Goal: Task Accomplishment & Management: Manage account settings

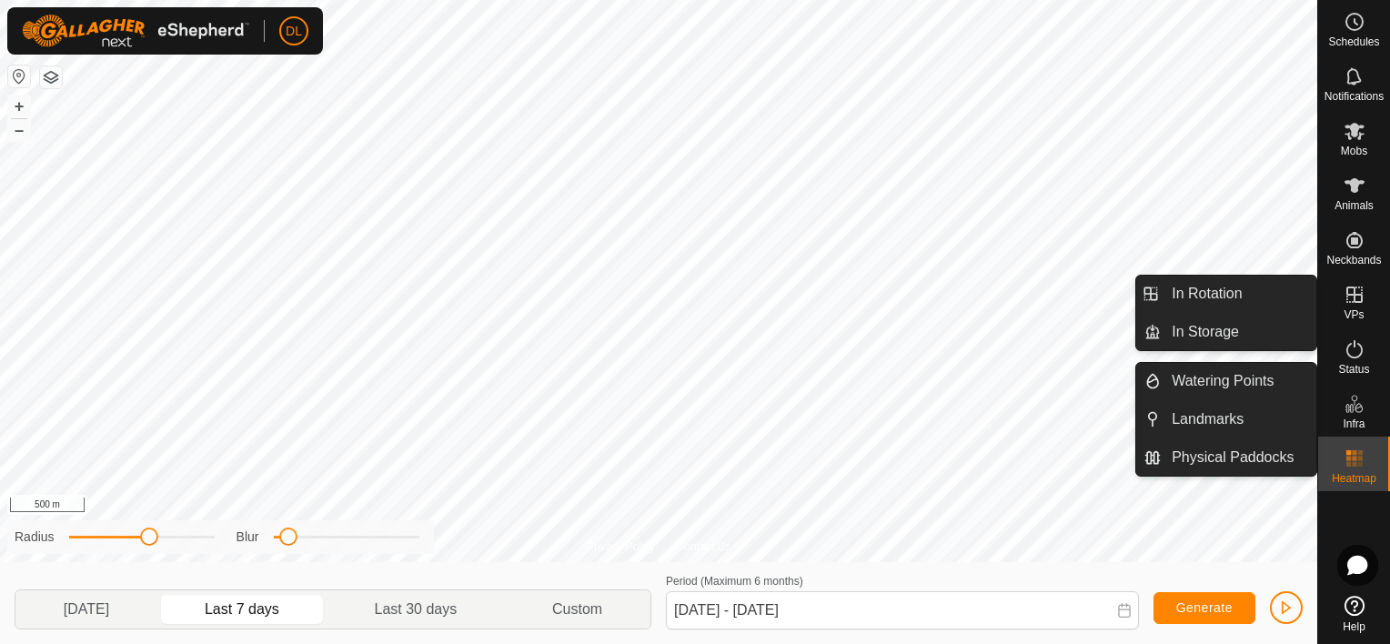
drag, startPoint x: 1365, startPoint y: 324, endPoint x: 1364, endPoint y: 292, distance: 31.9
click at [1364, 292] on icon at bounding box center [1355, 295] width 22 height 22
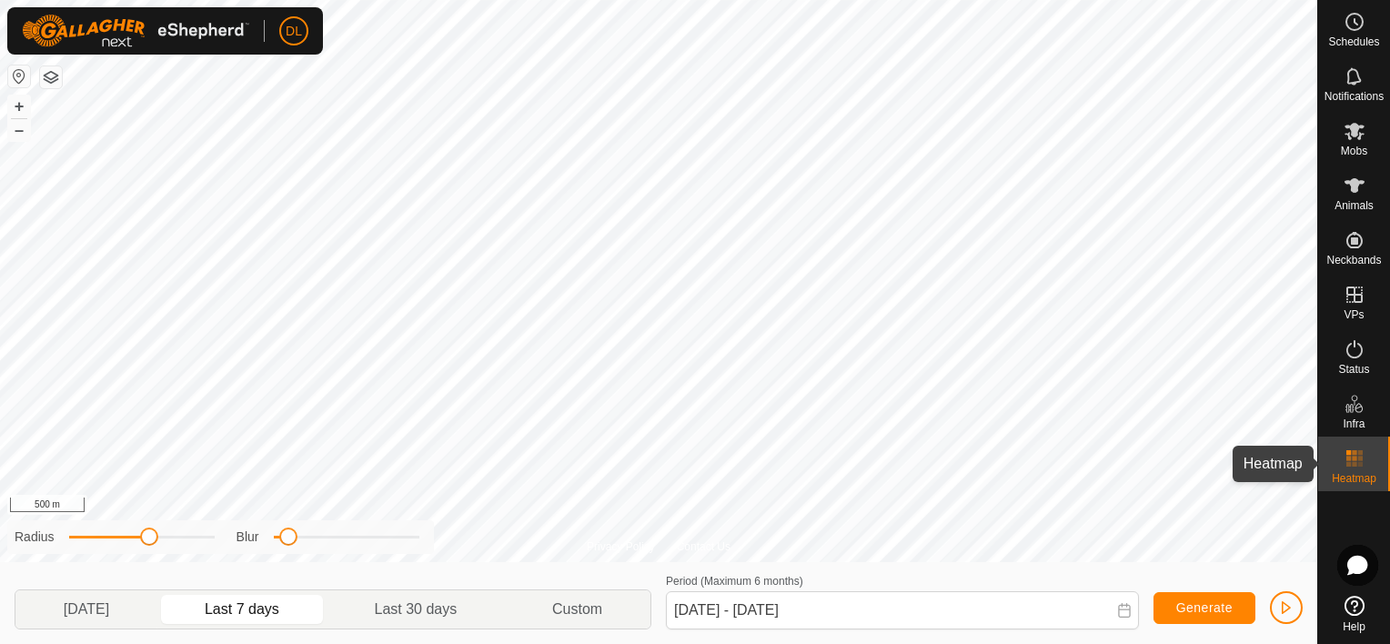
click at [1347, 464] on rect at bounding box center [1348, 464] width 5 height 5
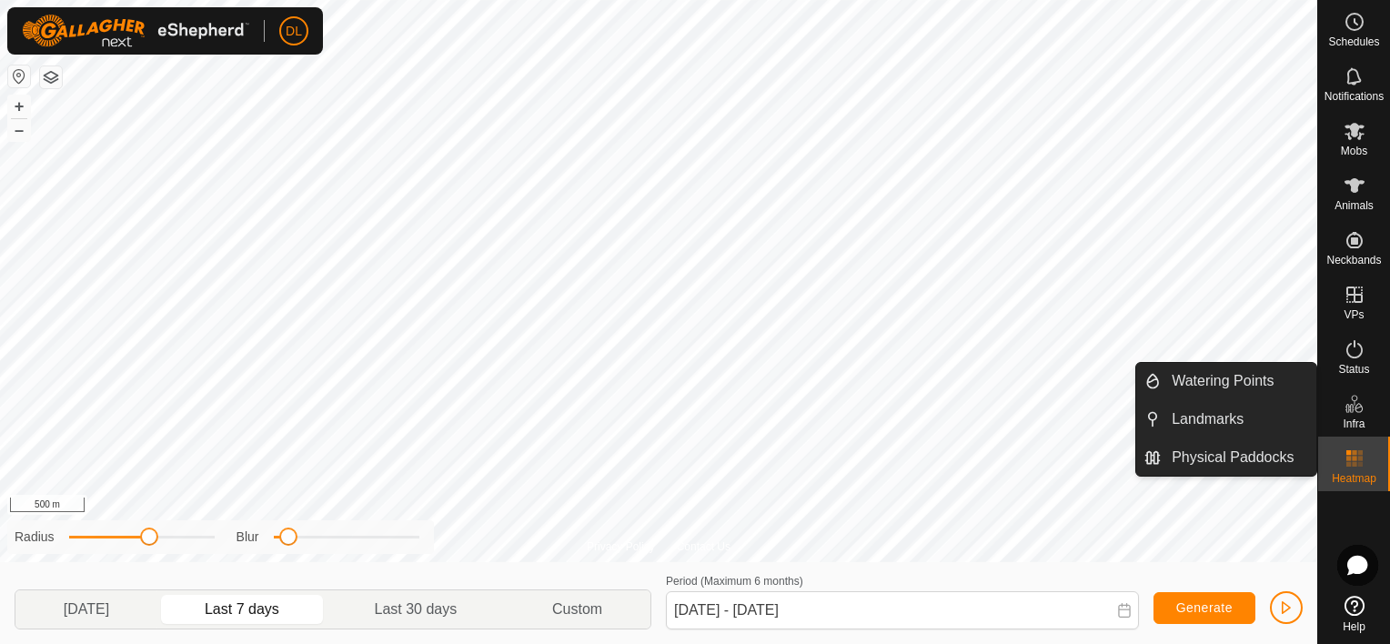
click at [1361, 410] on icon at bounding box center [1358, 408] width 8 height 10
click at [1357, 411] on icon at bounding box center [1355, 404] width 22 height 22
click at [1233, 379] on link "Watering Points" at bounding box center [1239, 381] width 156 height 36
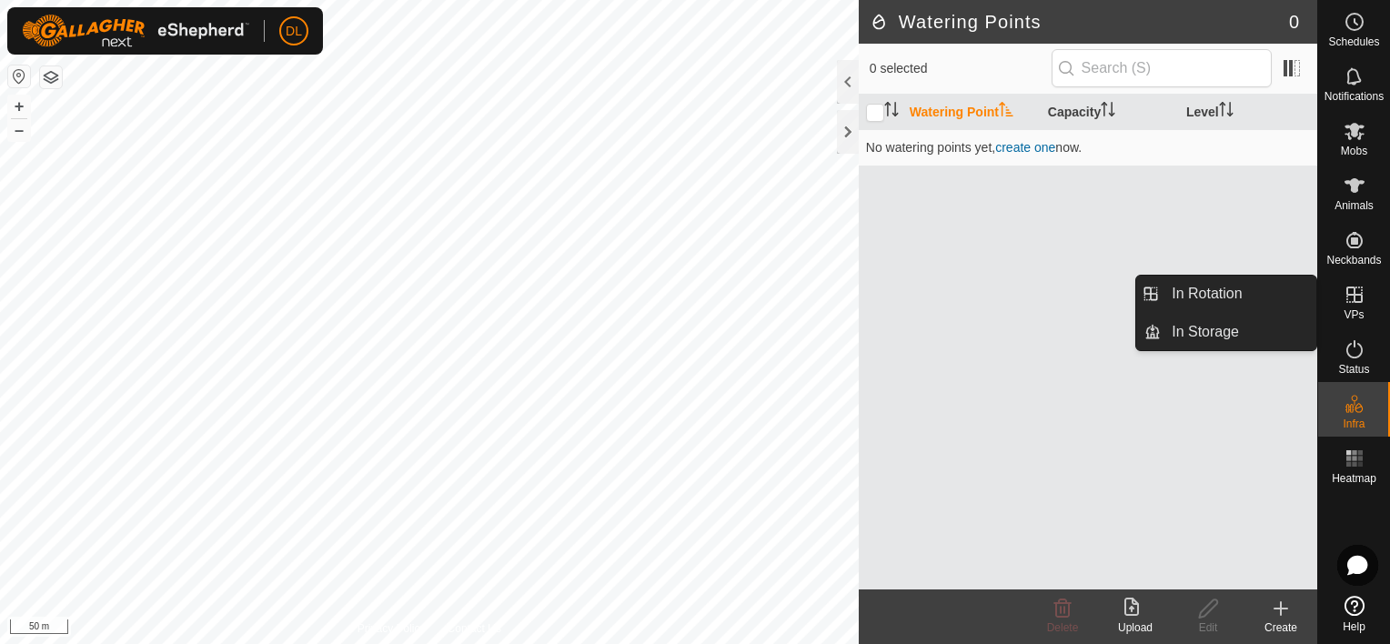
click at [1354, 297] on icon at bounding box center [1354, 295] width 16 height 16
click at [1354, 297] on icon at bounding box center [1355, 295] width 22 height 22
click at [1348, 291] on icon at bounding box center [1355, 295] width 22 height 22
click at [1206, 288] on link "In Rotation" at bounding box center [1239, 294] width 156 height 36
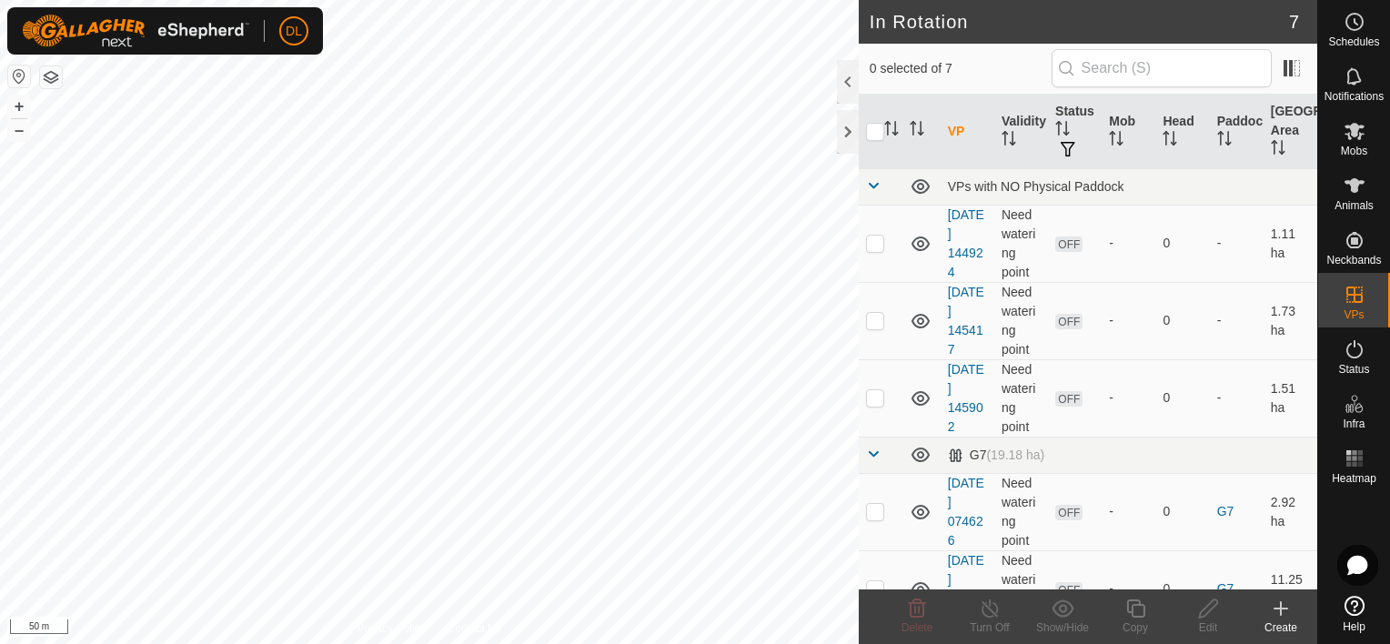
click at [1273, 611] on icon at bounding box center [1281, 609] width 22 height 22
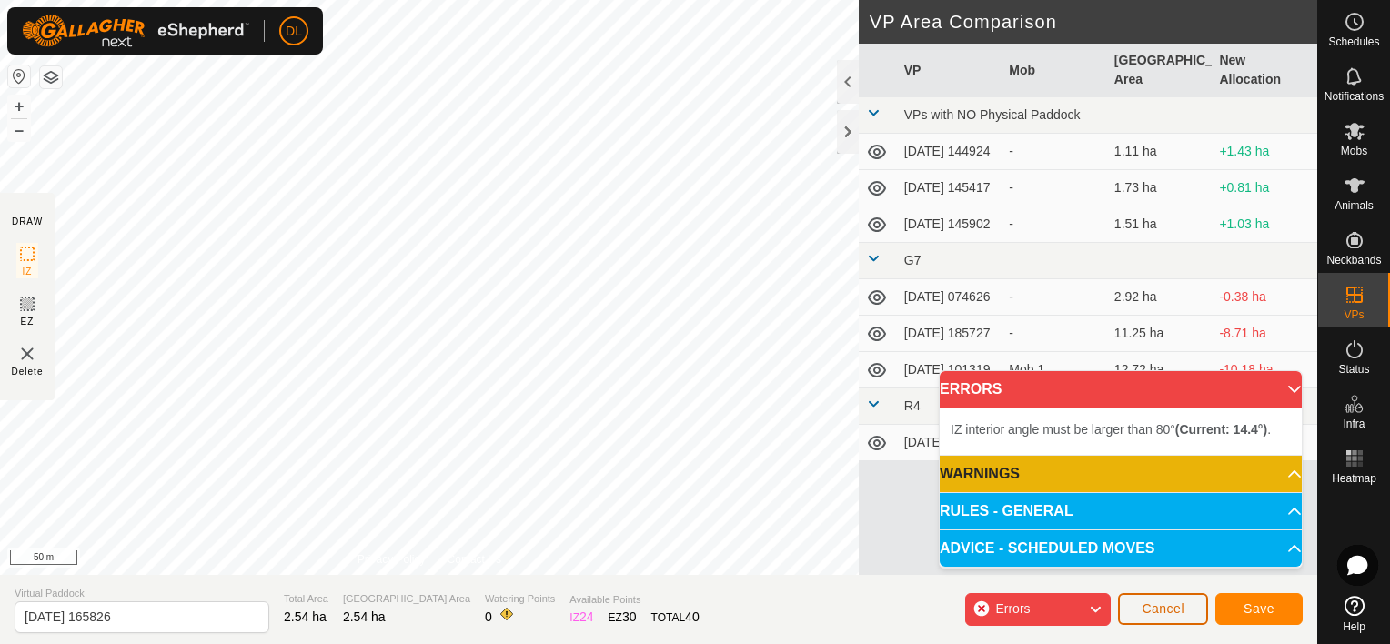
click at [1177, 608] on span "Cancel" at bounding box center [1163, 608] width 43 height 15
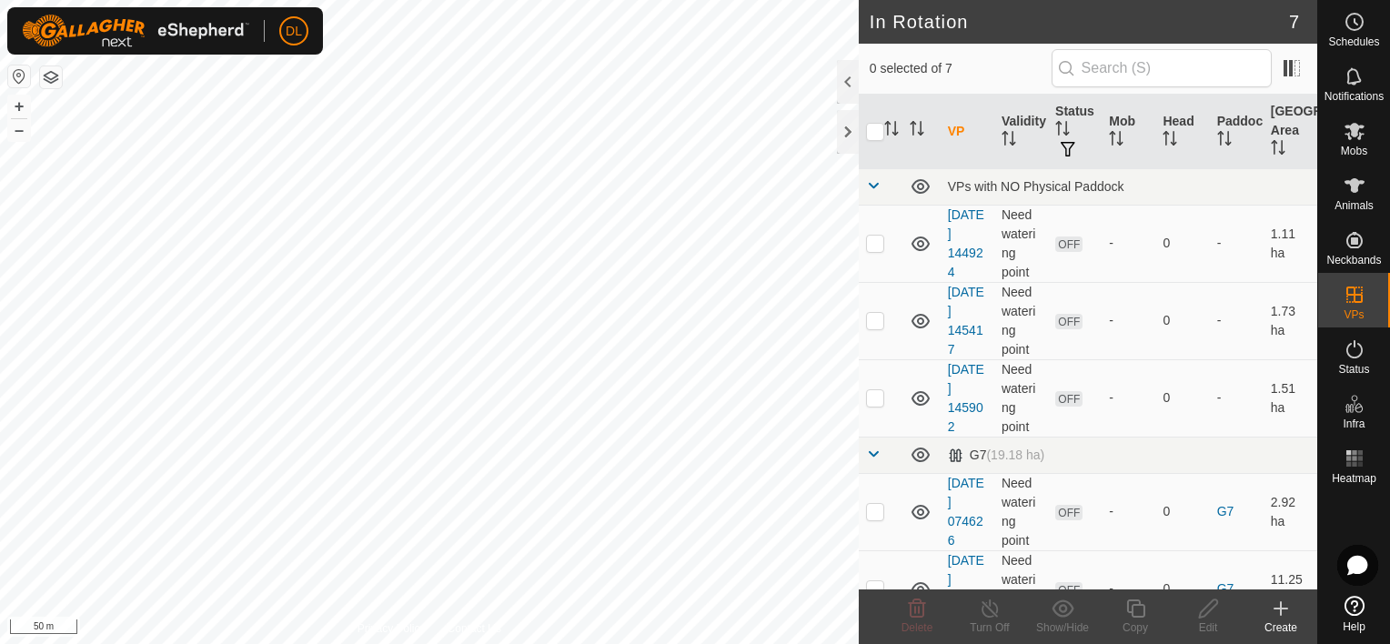
click at [1282, 612] on icon at bounding box center [1281, 609] width 22 height 22
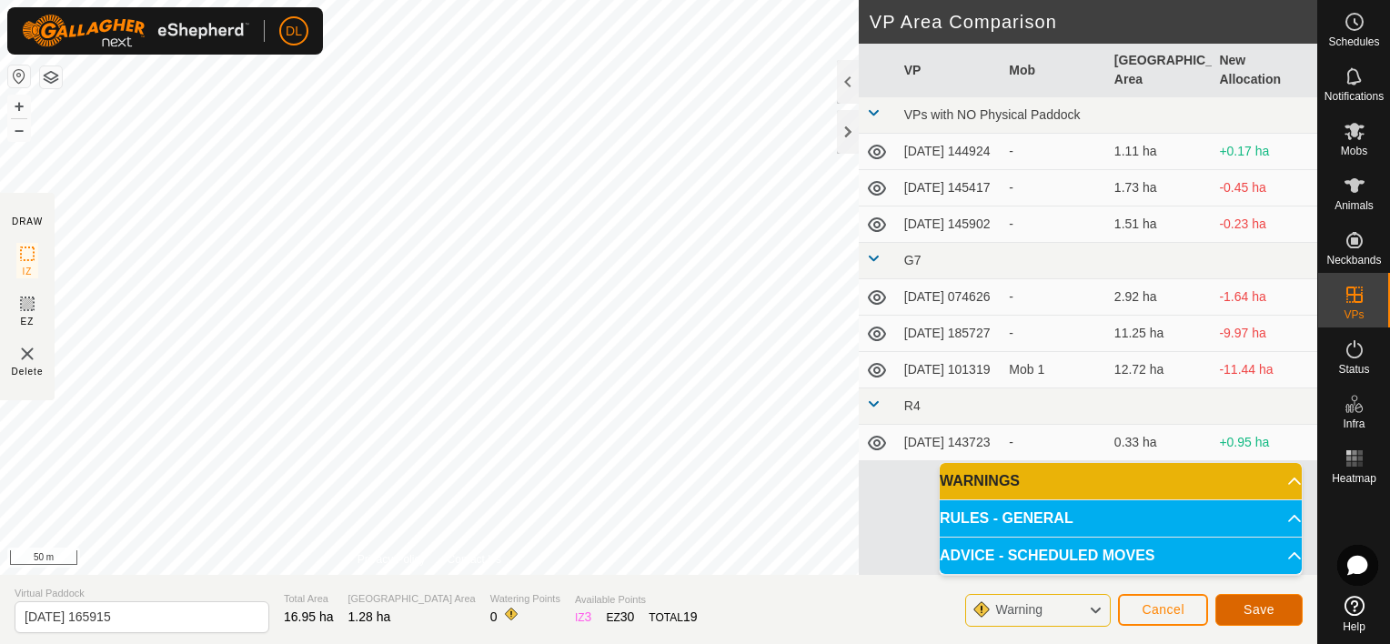
click at [1274, 610] on button "Save" at bounding box center [1258, 610] width 87 height 32
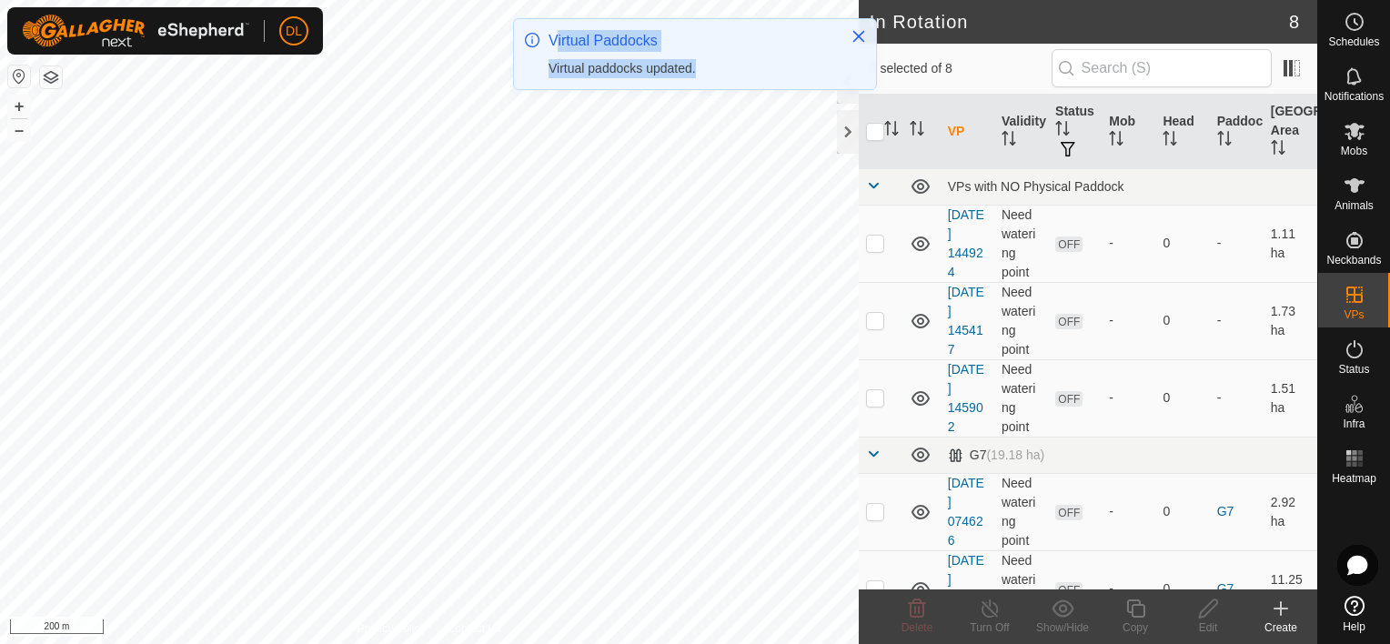
click at [631, 225] on div "DL Schedules Notifications Mobs Animals Neckbands VPs Status Infra Heatmap Help…" at bounding box center [695, 322] width 1390 height 644
drag, startPoint x: 669, startPoint y: 422, endPoint x: 856, endPoint y: 38, distance: 426.8
click at [856, 38] on icon "Close" at bounding box center [858, 36] width 15 height 15
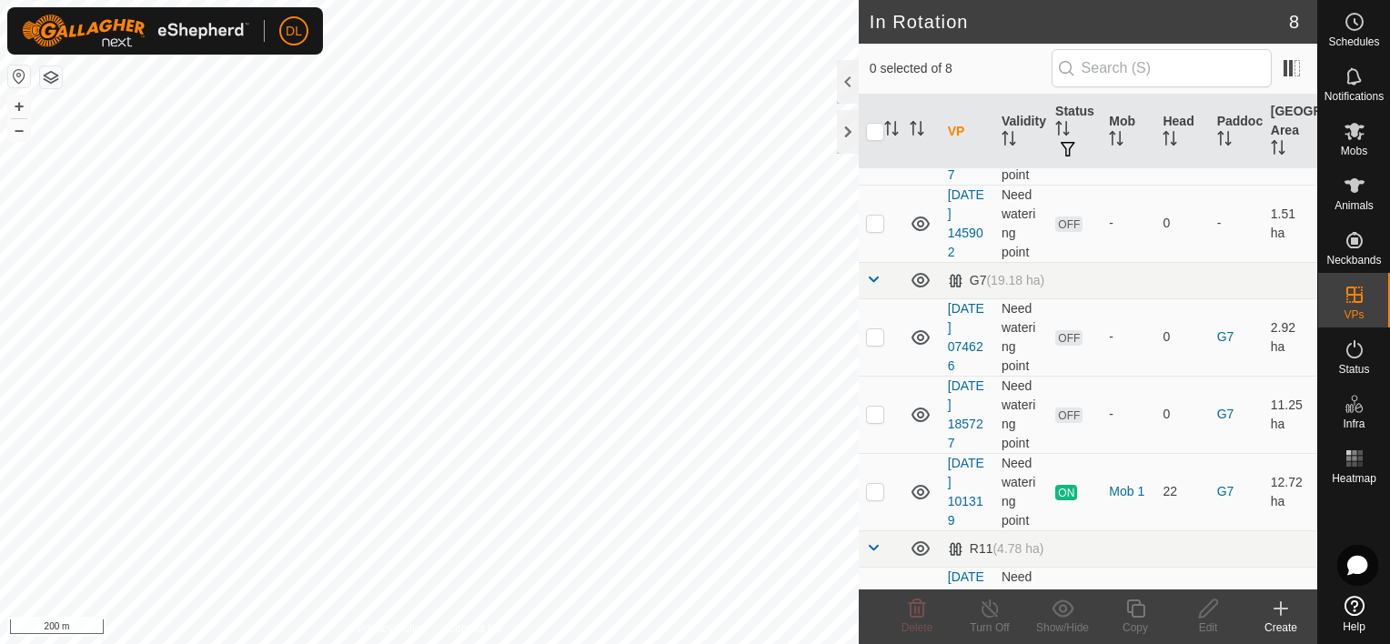
scroll to position [171, 0]
click at [875, 338] on p-checkbox at bounding box center [875, 340] width 18 height 15
click at [873, 336] on p-checkbox at bounding box center [875, 340] width 18 height 15
checkbox input "false"
click at [877, 224] on p-checkbox at bounding box center [875, 226] width 18 height 15
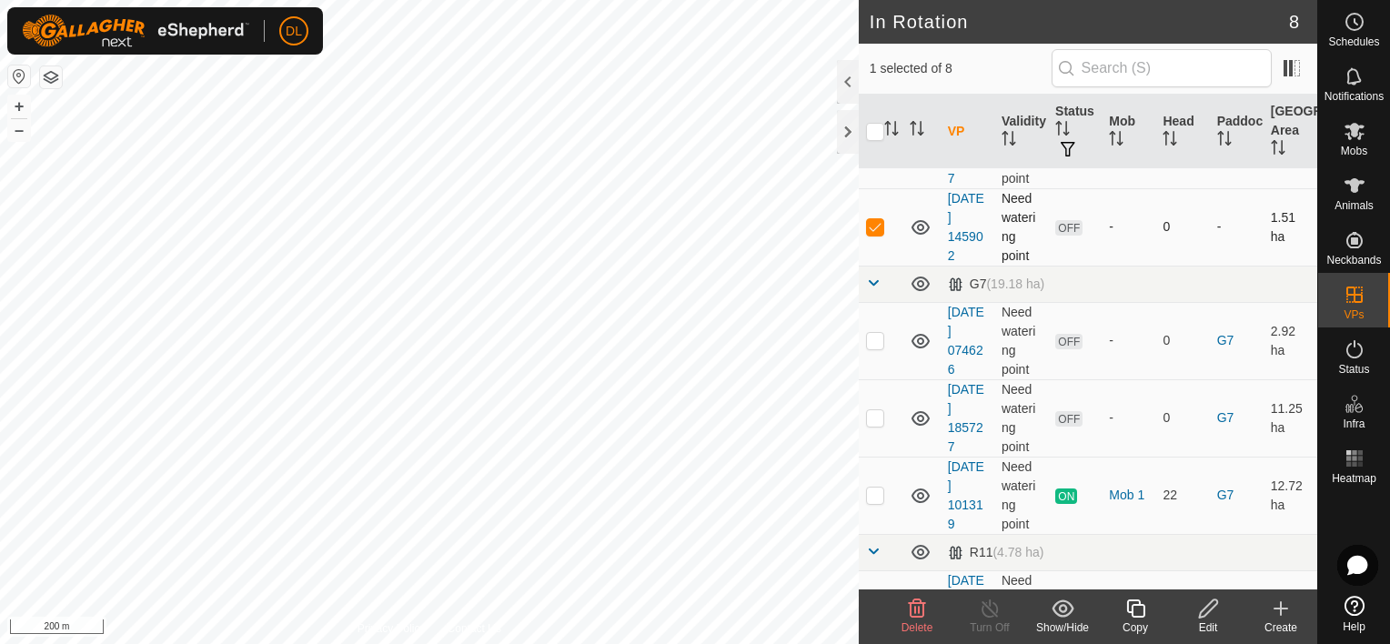
click at [877, 224] on p-checkbox at bounding box center [875, 226] width 18 height 15
checkbox input "false"
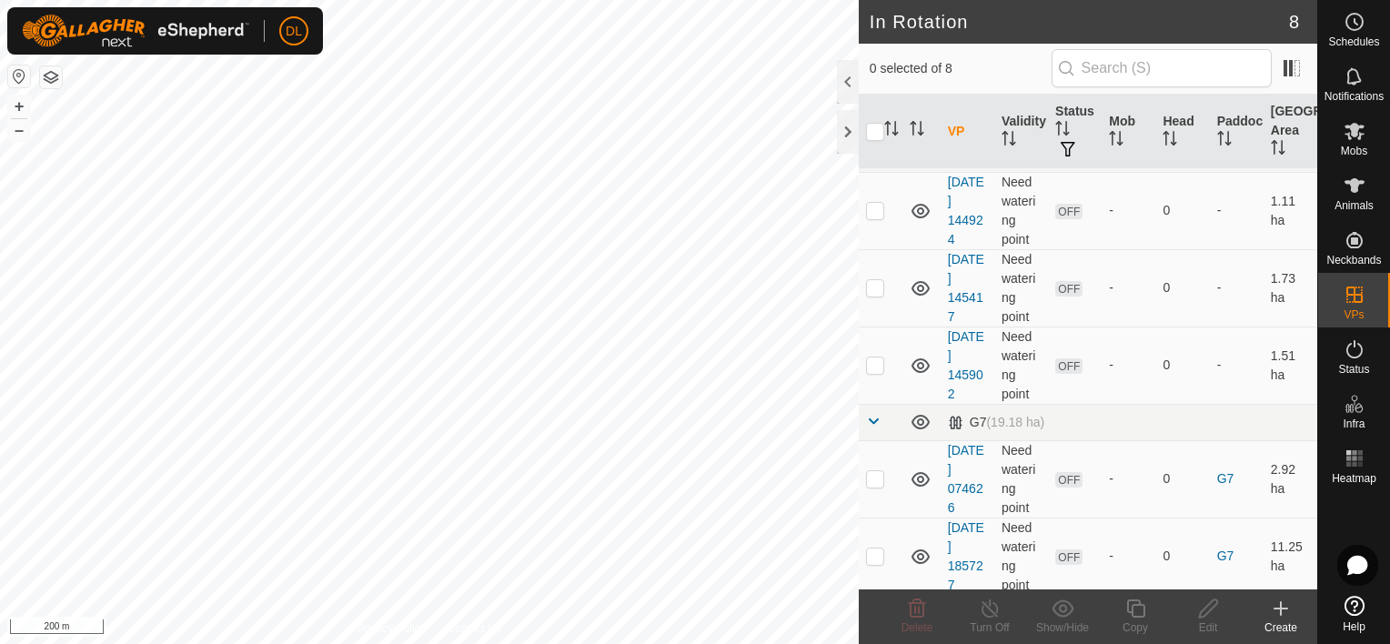
scroll to position [0, 0]
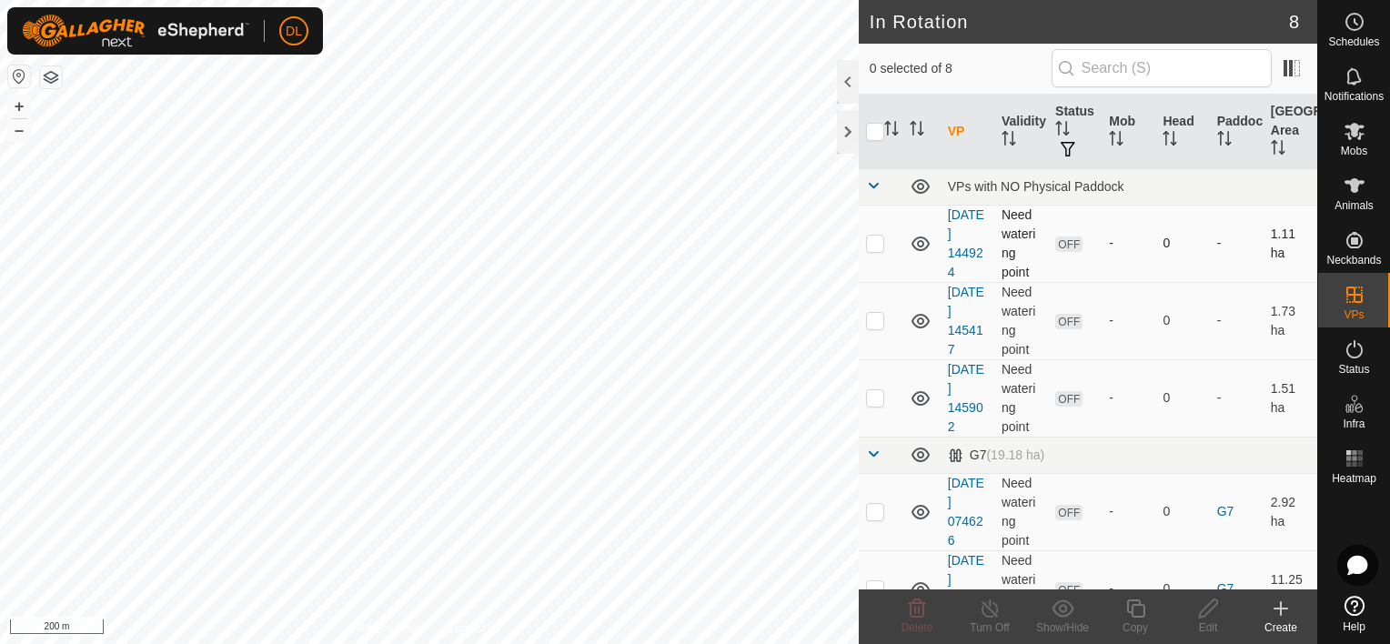
click at [871, 247] on p-checkbox at bounding box center [875, 243] width 18 height 15
checkbox input "false"
click at [875, 327] on td at bounding box center [881, 320] width 44 height 77
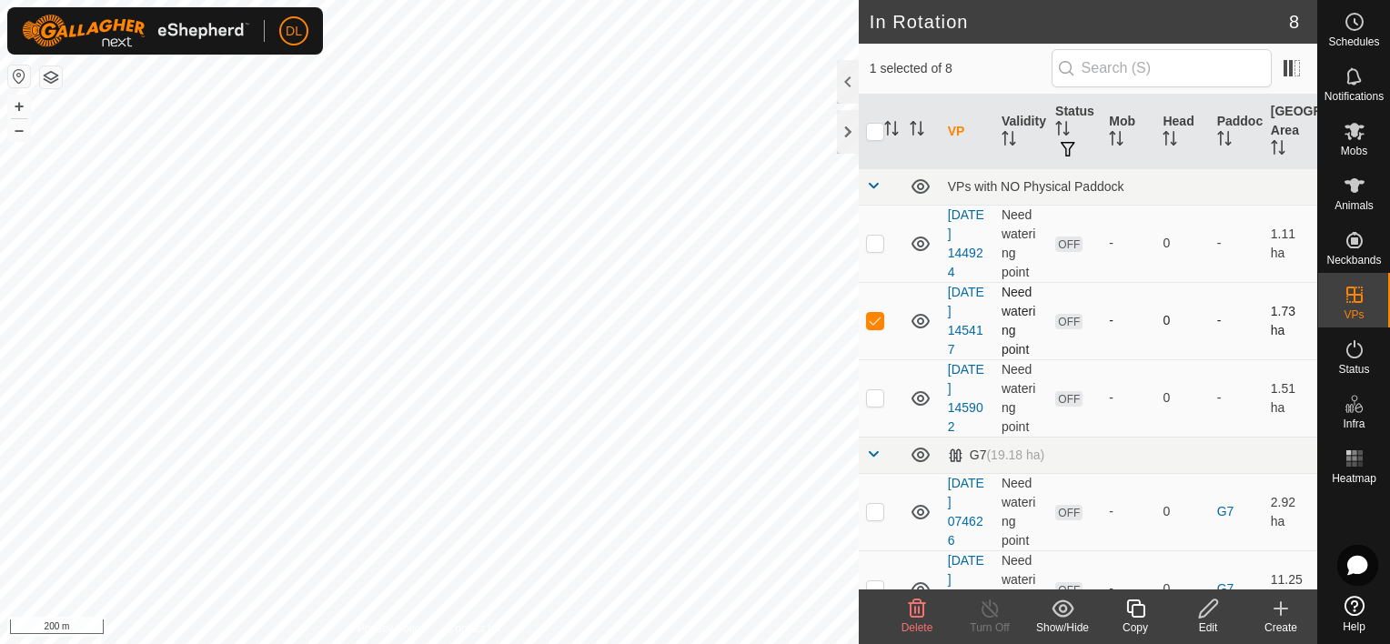
checkbox input "false"
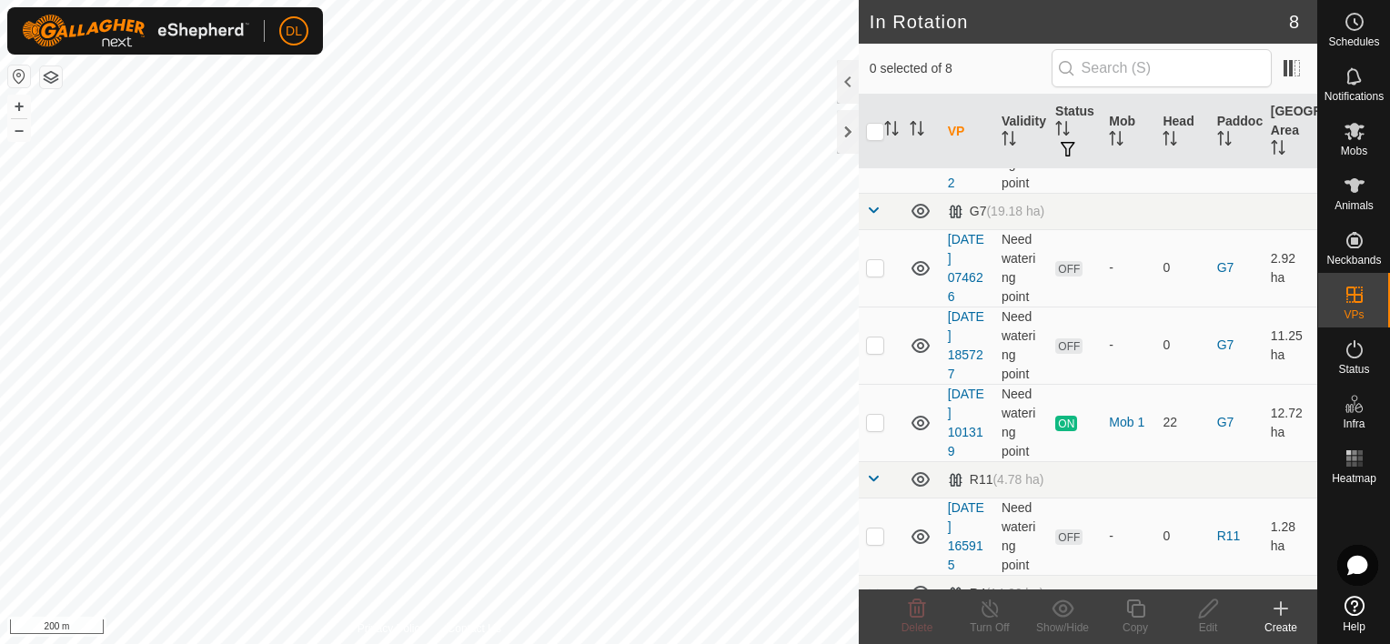
scroll to position [255, 0]
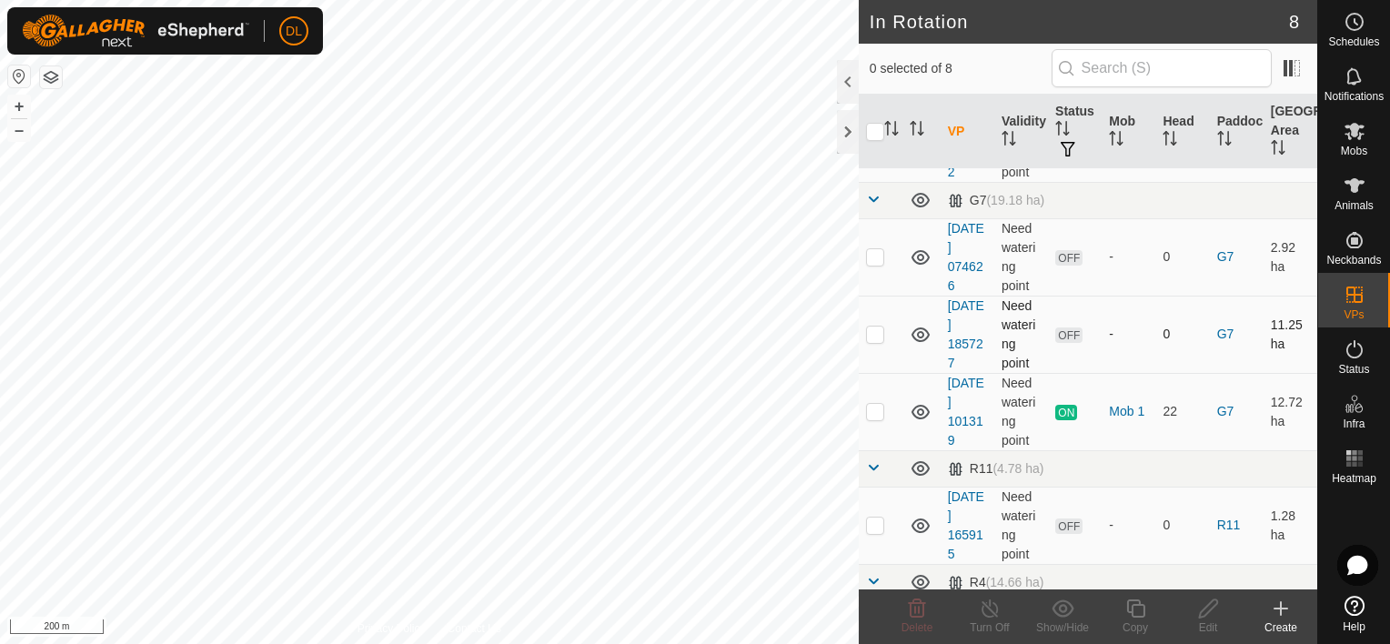
click at [877, 334] on p-checkbox at bounding box center [875, 334] width 18 height 15
checkbox input "false"
click at [873, 256] on p-checkbox at bounding box center [875, 256] width 18 height 15
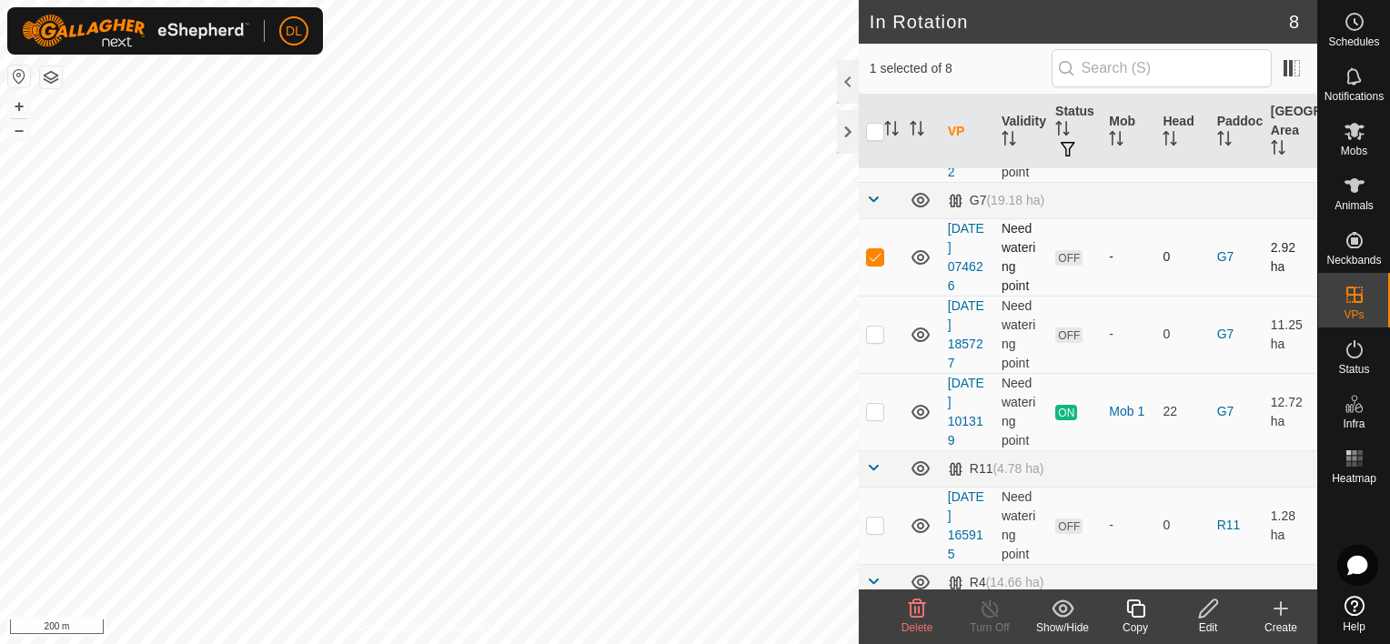
checkbox input "false"
click at [871, 529] on p-tablecheckbox at bounding box center [875, 525] width 18 height 15
checkbox input "true"
click at [1204, 615] on icon at bounding box center [1208, 608] width 18 height 18
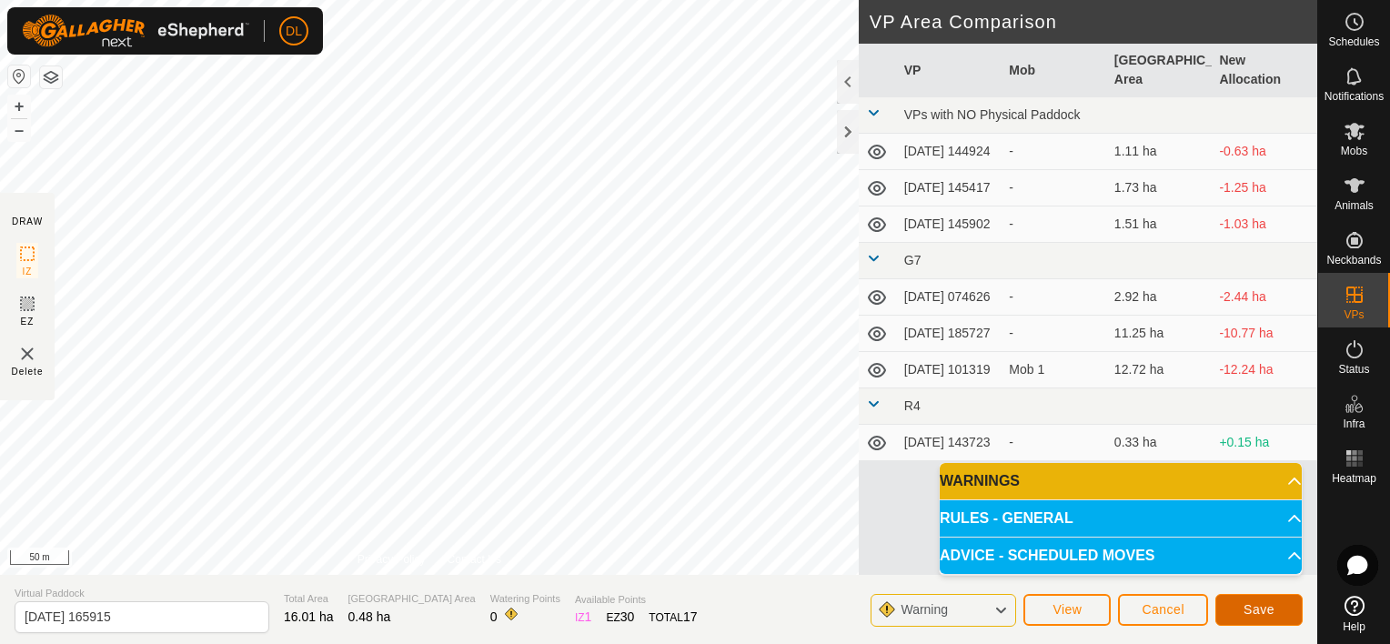
click at [1257, 609] on span "Save" at bounding box center [1258, 609] width 31 height 15
